Goal: Information Seeking & Learning: Learn about a topic

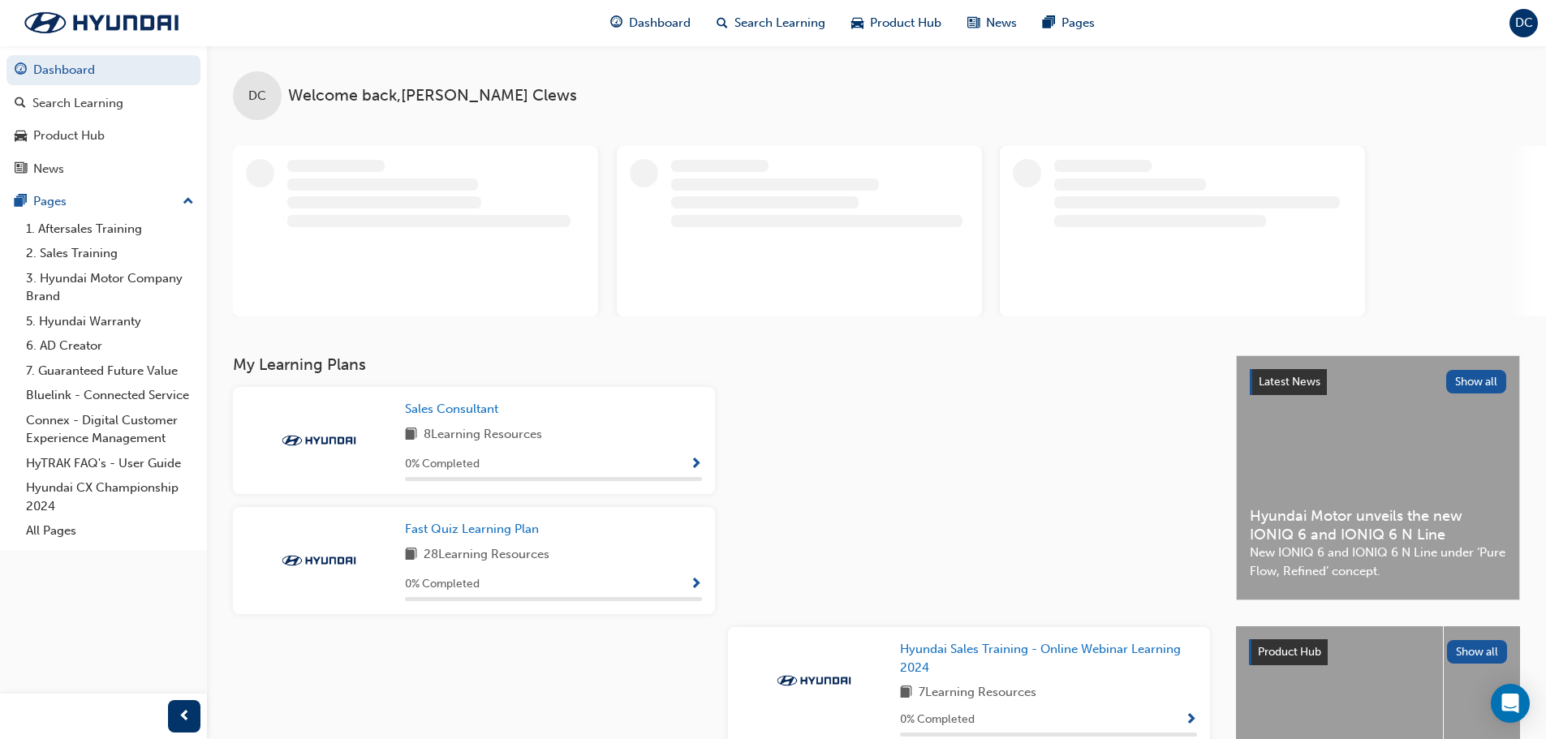
click at [696, 458] on span "Show Progress" at bounding box center [696, 465] width 12 height 15
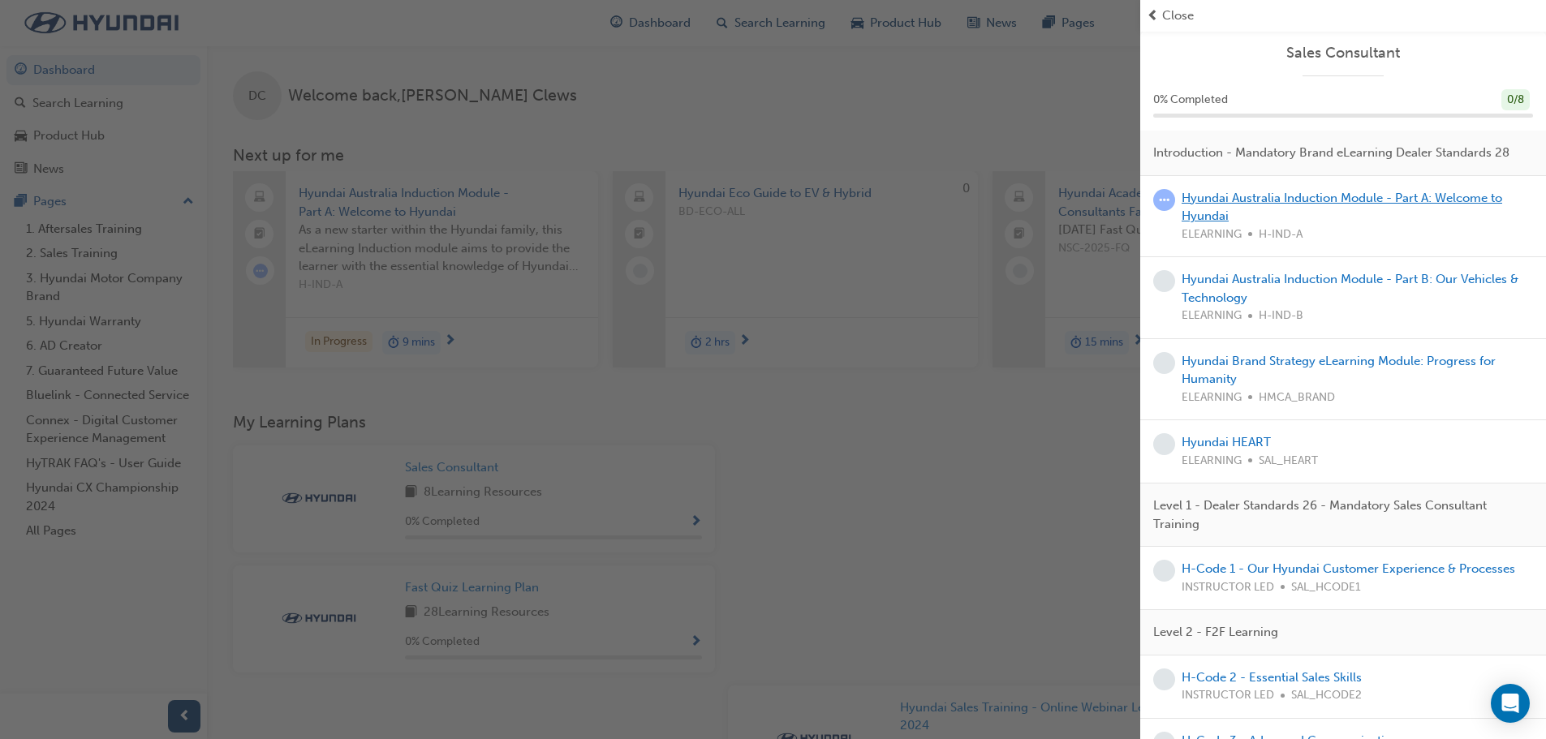
click at [1213, 221] on link "Hyundai Australia Induction Module - Part A: Welcome to Hyundai" at bounding box center [1342, 207] width 321 height 33
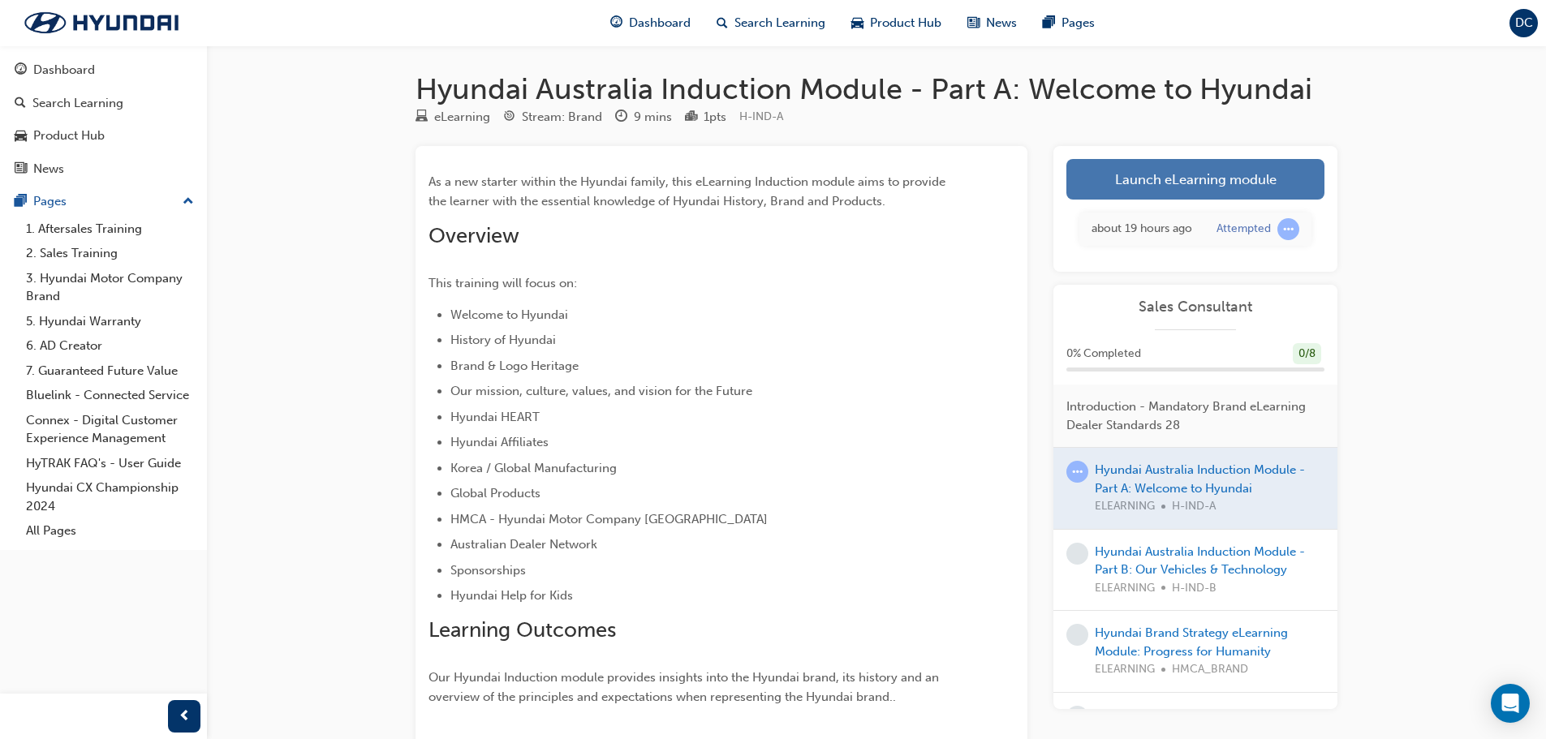
click at [1238, 184] on link "Launch eLearning module" at bounding box center [1195, 179] width 258 height 41
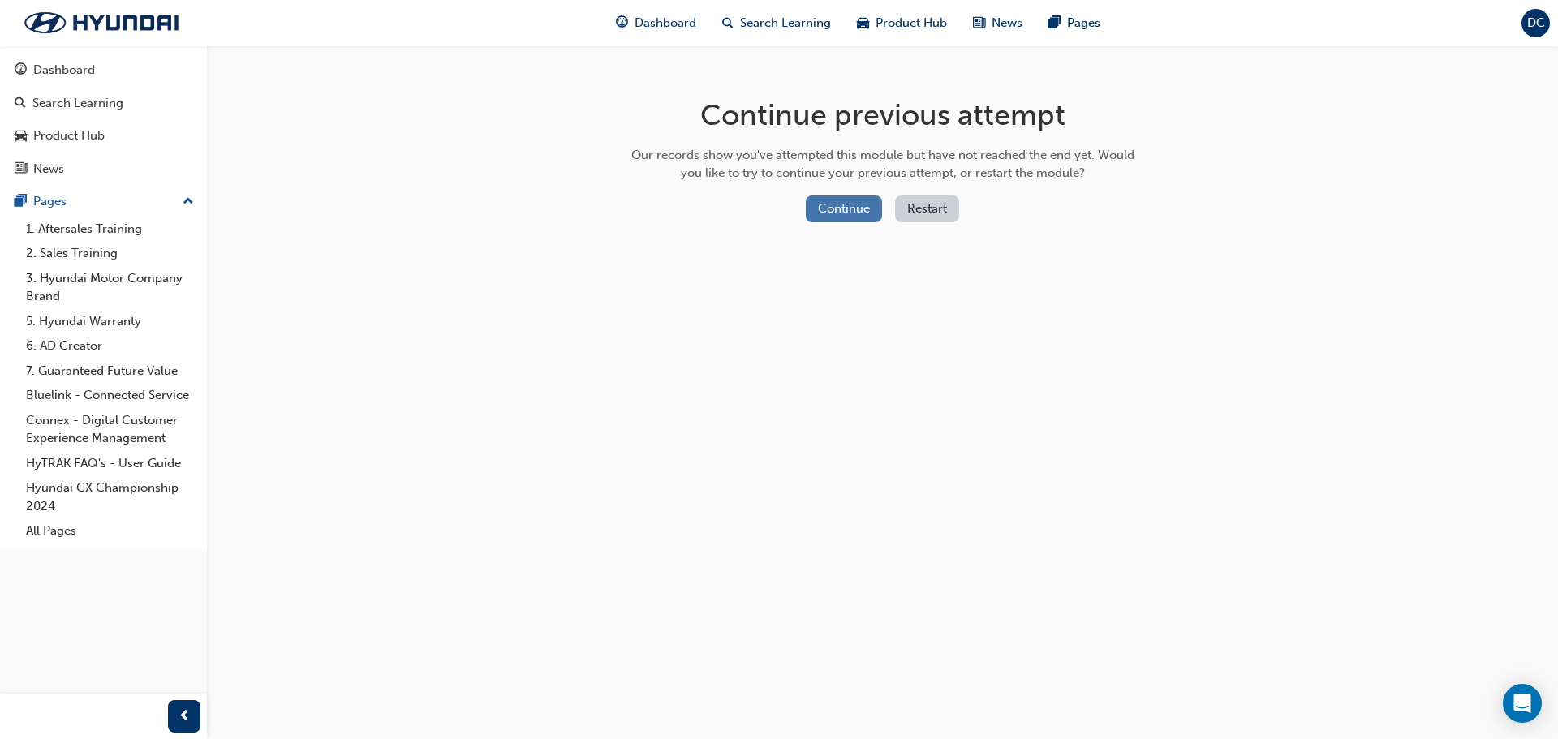
click at [850, 213] on button "Continue" at bounding box center [844, 209] width 76 height 27
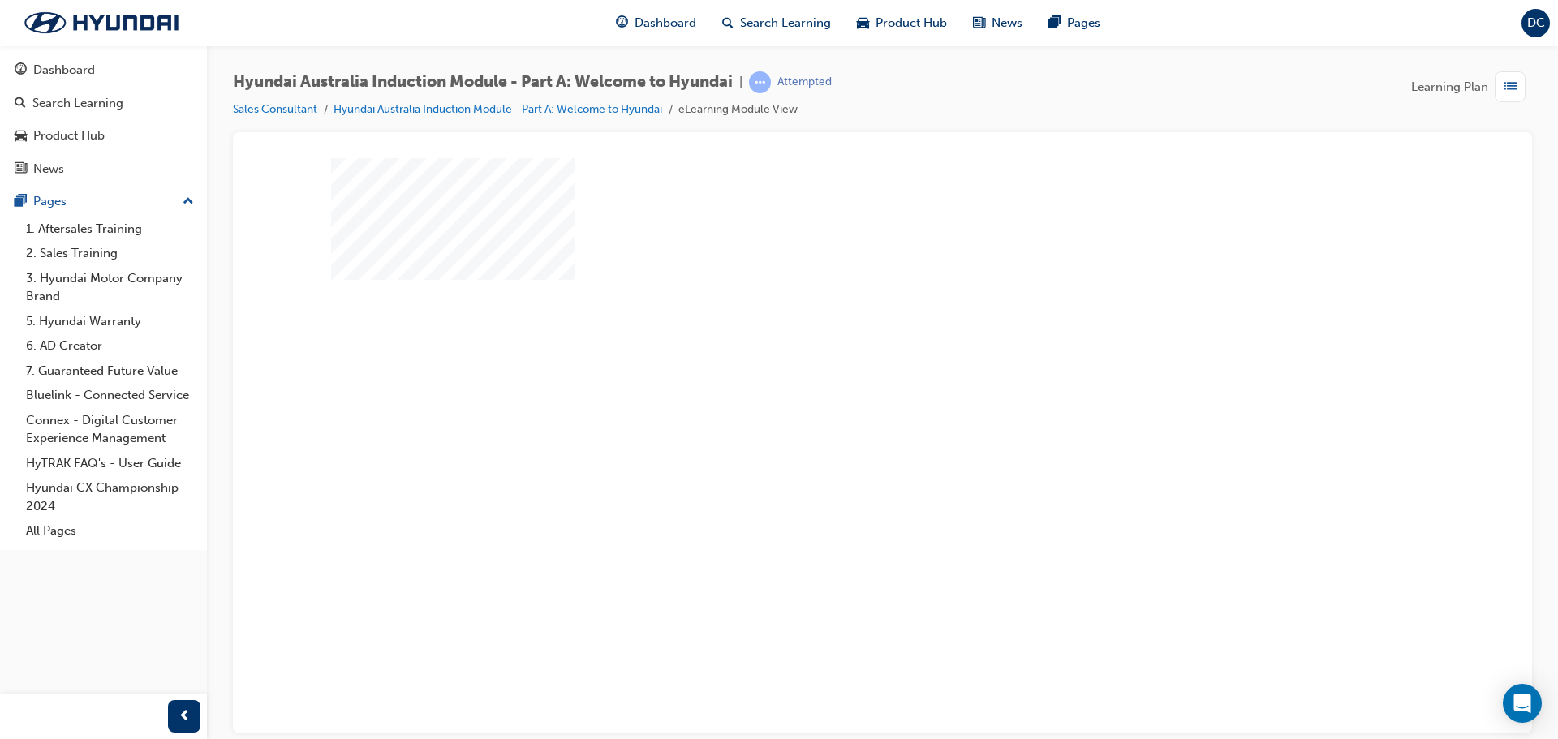
click at [836, 398] on div "play" at bounding box center [836, 398] width 0 height 0
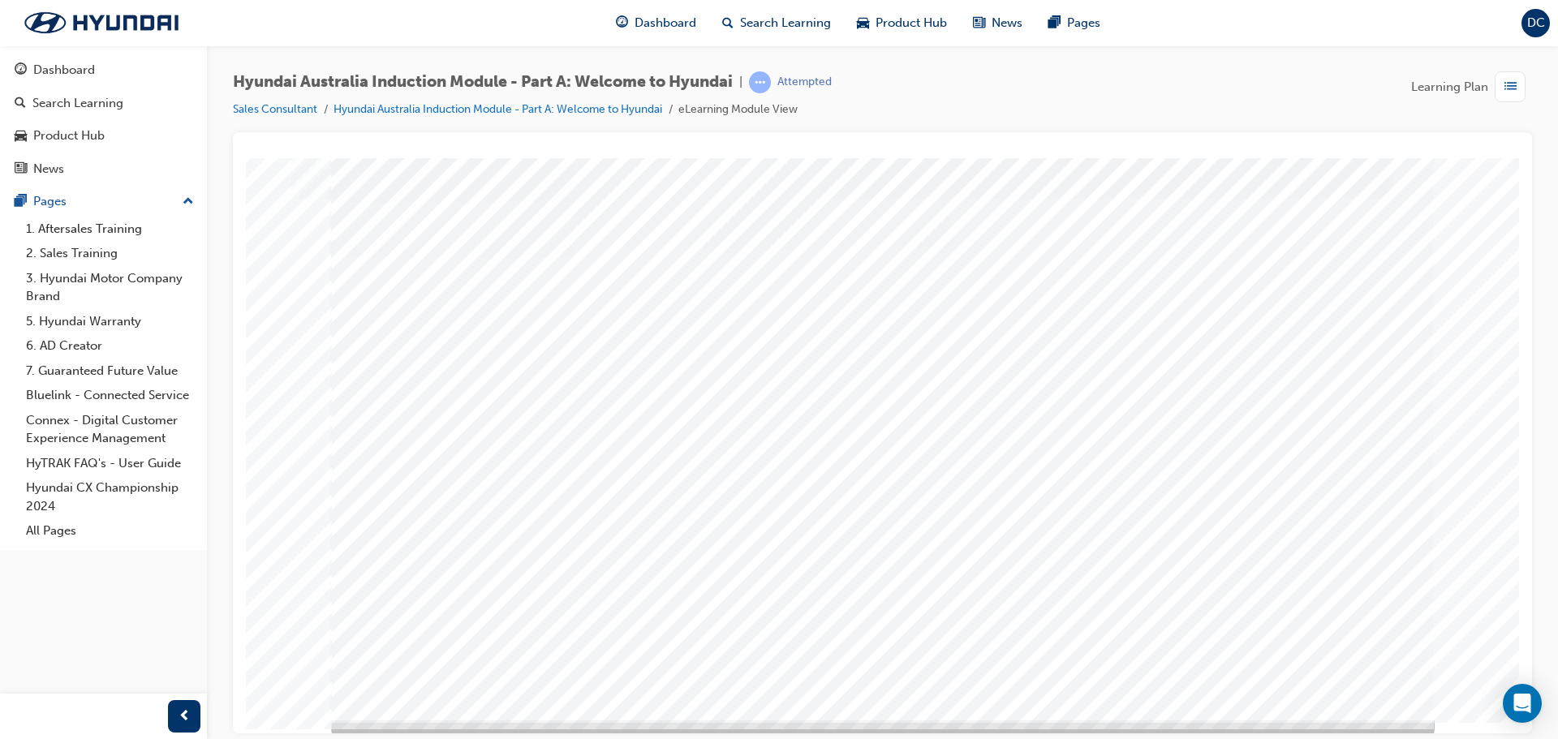
scroll to position [33, 0]
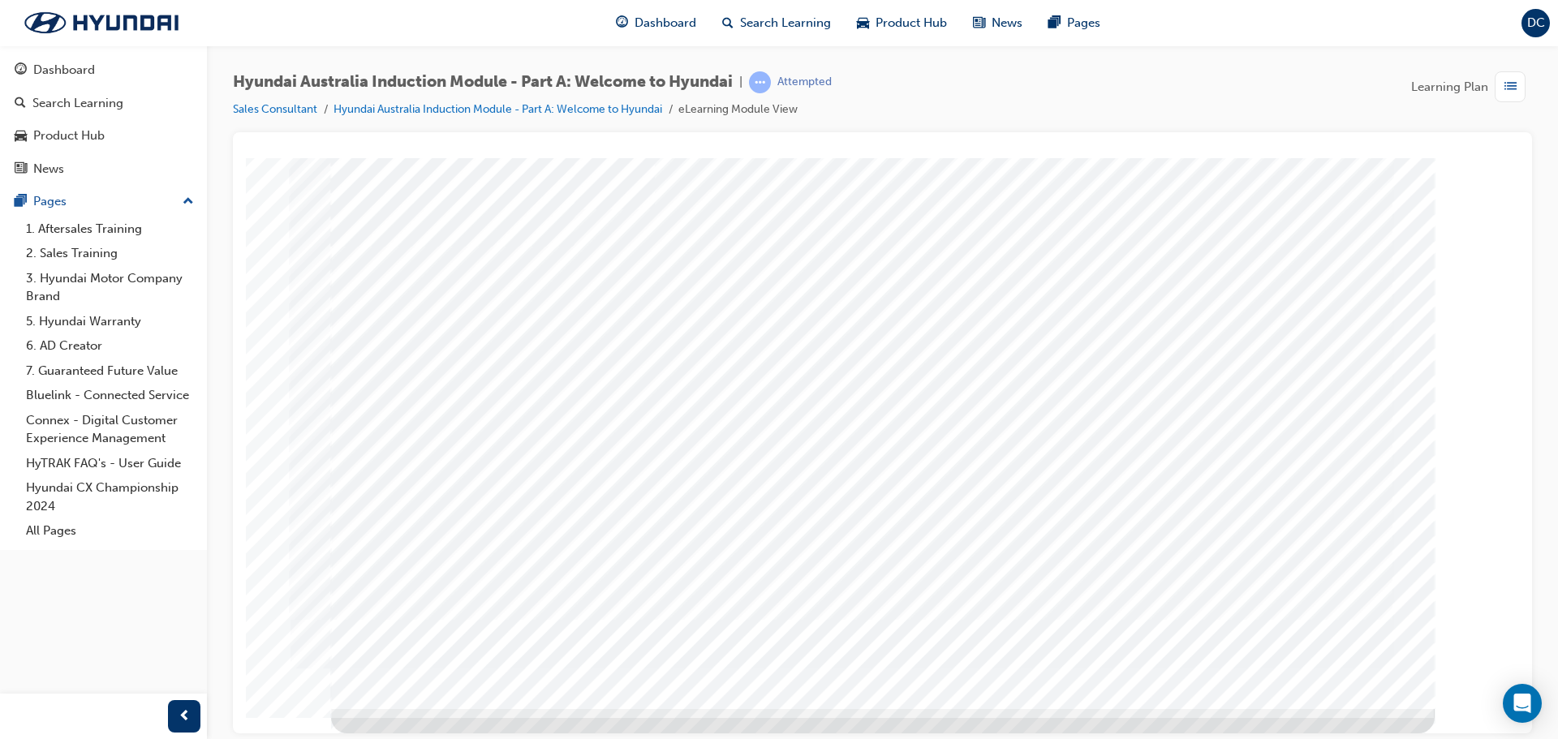
scroll to position [0, 0]
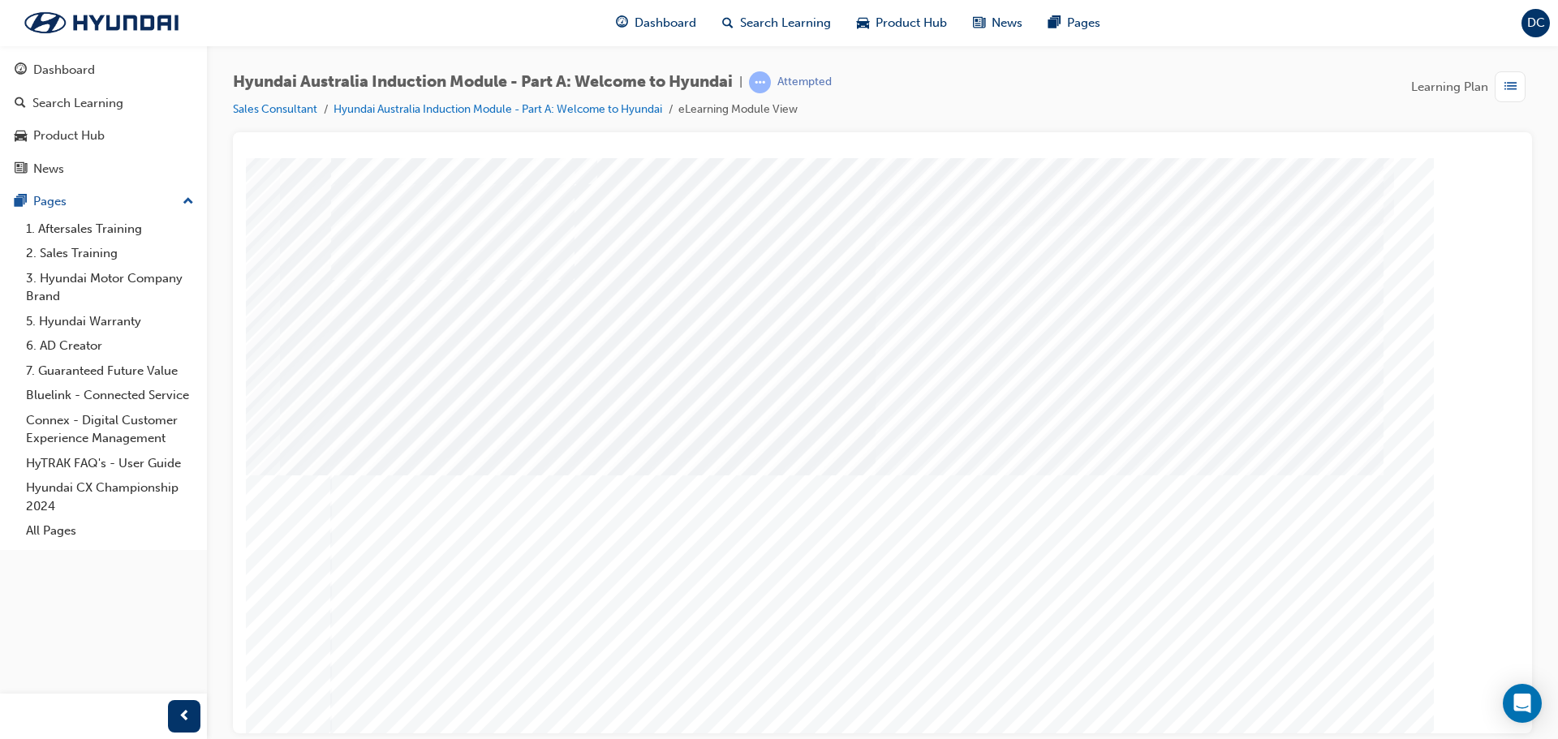
drag, startPoint x: 1155, startPoint y: 437, endPoint x: 1139, endPoint y: 424, distance: 20.7
